Goal: Find specific page/section: Find specific page/section

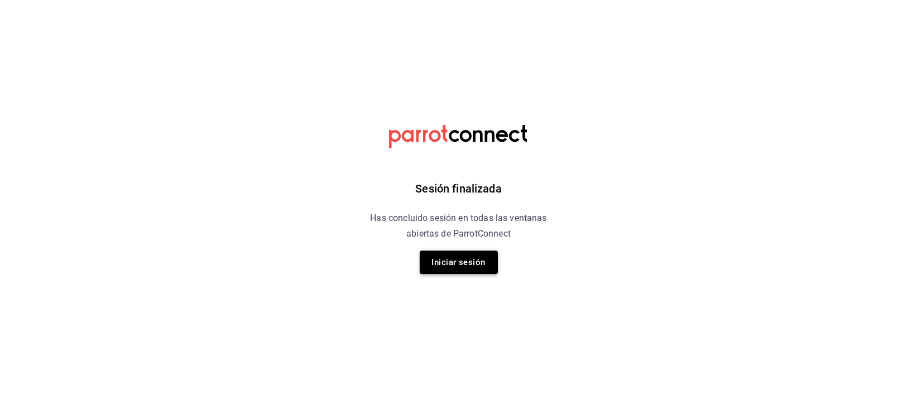
click at [471, 274] on button "Iniciar sesión" at bounding box center [459, 262] width 78 height 23
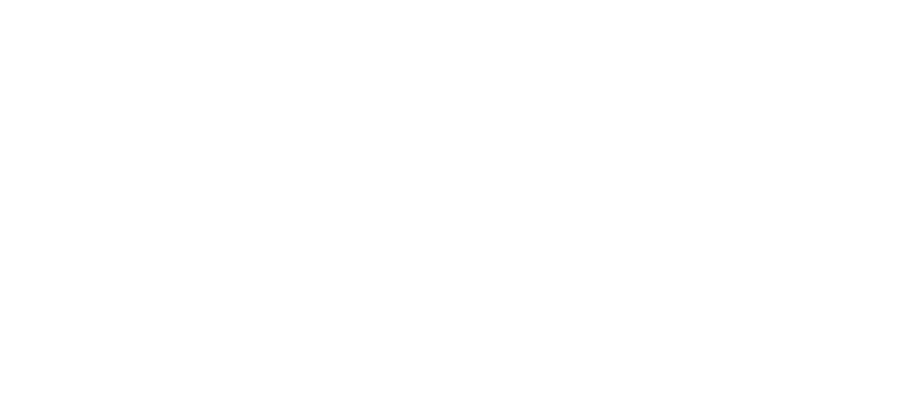
click at [471, 0] on html at bounding box center [458, 0] width 917 height 0
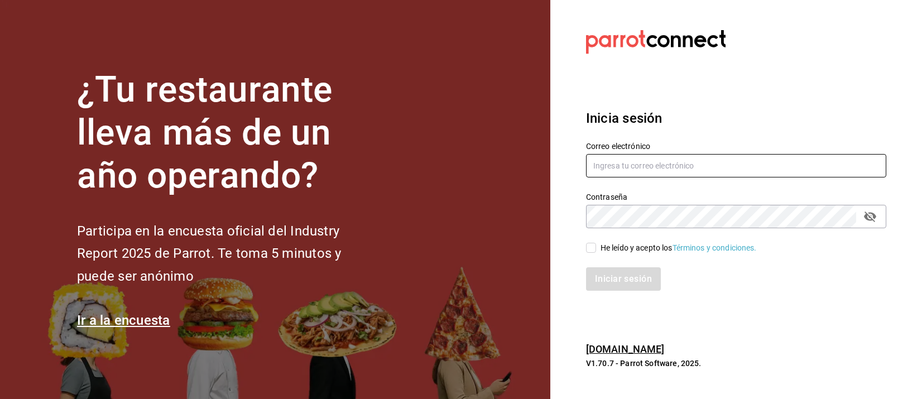
type input "[EMAIL_ADDRESS][DOMAIN_NAME]"
click at [610, 250] on div "He leído y acepto los Términos y condiciones." at bounding box center [679, 248] width 156 height 12
click at [596, 250] on input "He leído y acepto los Términos y condiciones." at bounding box center [591, 248] width 10 height 10
checkbox input "true"
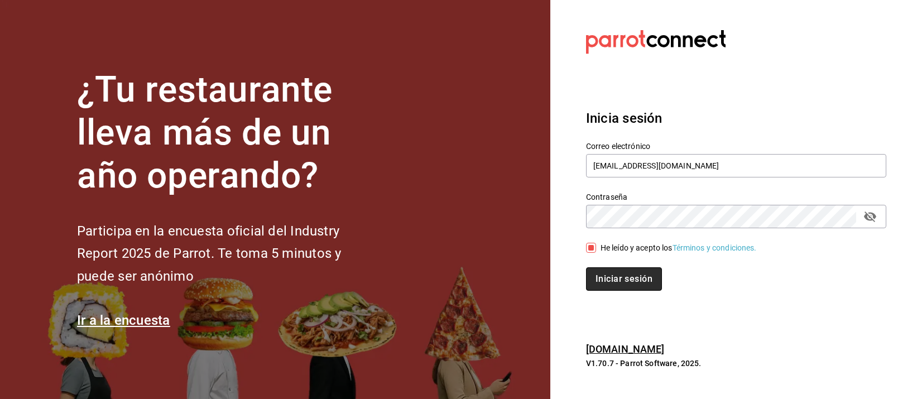
click at [617, 280] on button "Iniciar sesión" at bounding box center [624, 278] width 76 height 23
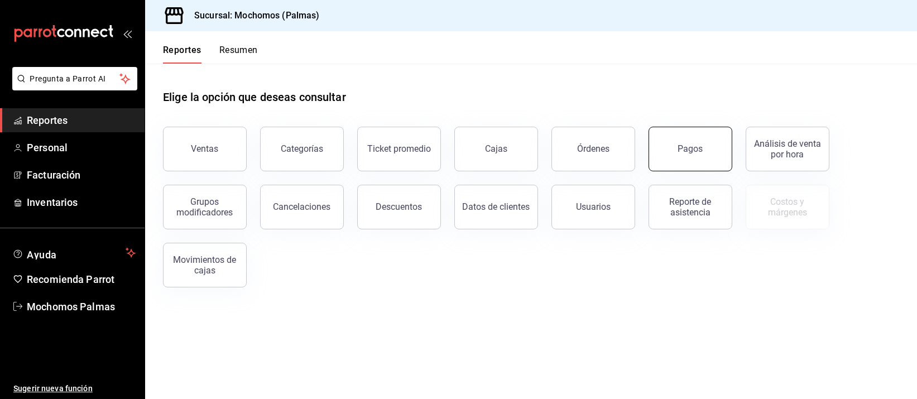
click at [708, 138] on button "Pagos" at bounding box center [691, 149] width 84 height 45
